Goal: Transaction & Acquisition: Purchase product/service

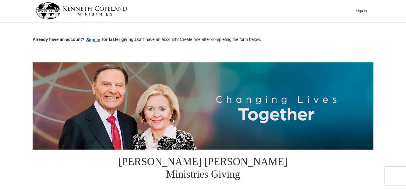
click at [89, 40] on button "Sign in" at bounding box center [94, 40] width 18 height 7
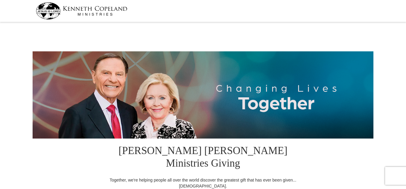
select select "CO"
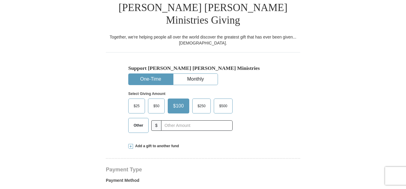
scroll to position [144, 0]
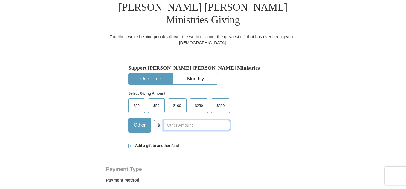
click at [169, 120] on input "text" at bounding box center [197, 125] width 66 height 10
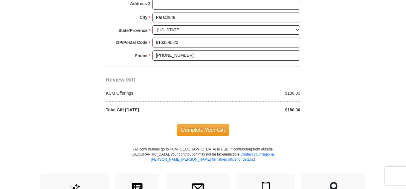
scroll to position [512, 0]
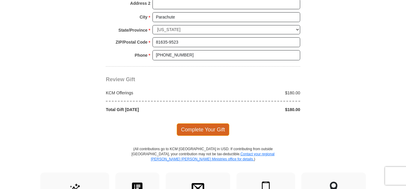
type input "180.00"
click at [191, 124] on span "Complete Your Gift" at bounding box center [203, 130] width 53 height 13
